Goal: Task Accomplishment & Management: Use online tool/utility

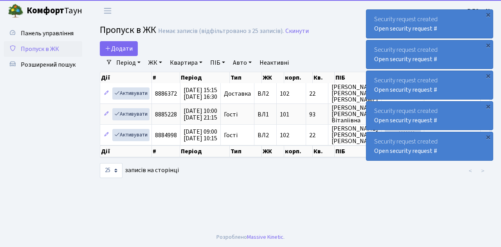
select select "25"
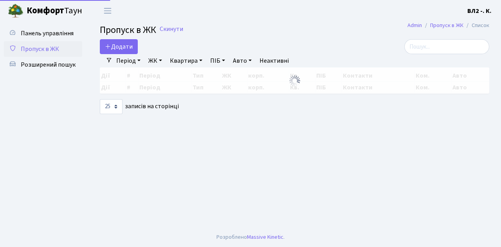
select select "25"
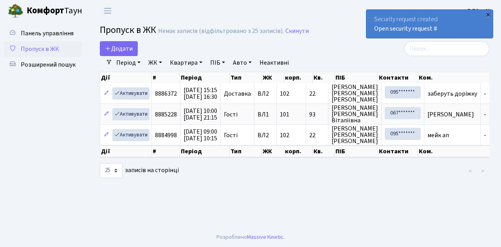
click at [489, 14] on div "×" at bounding box center [488, 15] width 8 height 8
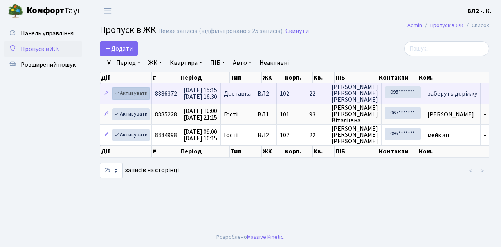
click at [146, 98] on link "Активувати" at bounding box center [130, 93] width 37 height 12
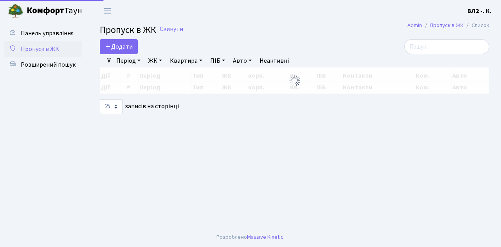
select select "25"
